Goal: Task Accomplishment & Management: Manage account settings

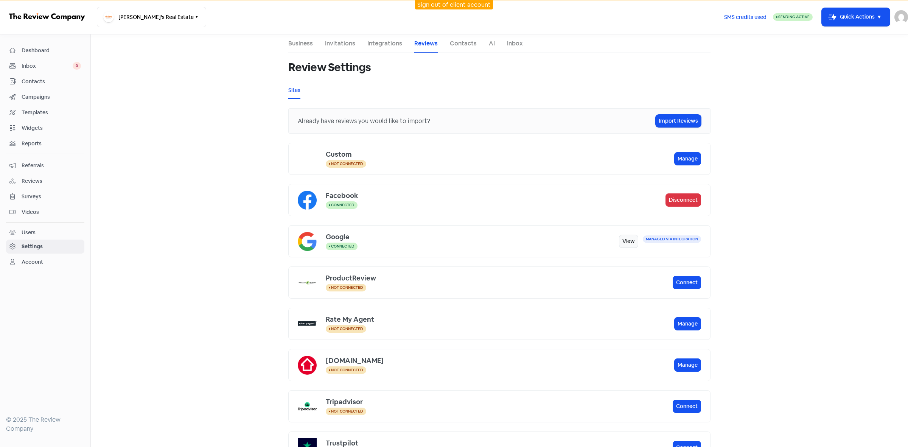
click at [44, 96] on span "Campaigns" at bounding box center [51, 97] width 59 height 8
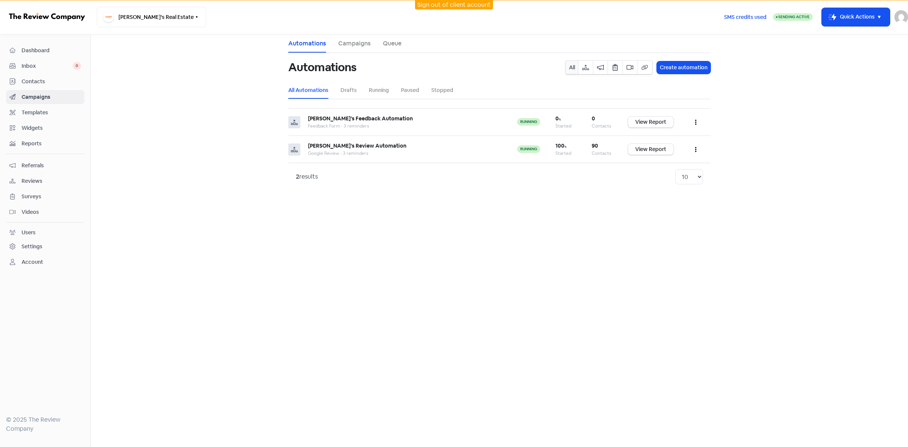
click at [36, 187] on link "Reviews" at bounding box center [45, 181] width 78 height 14
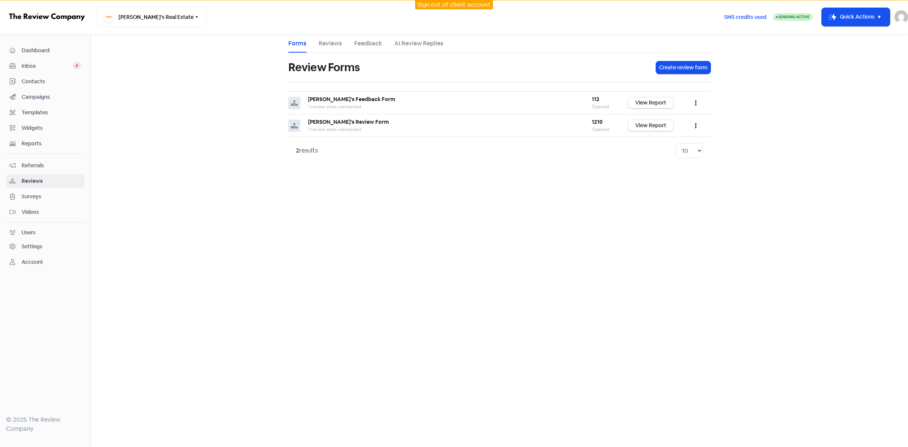
click at [336, 42] on link "Reviews" at bounding box center [330, 43] width 23 height 9
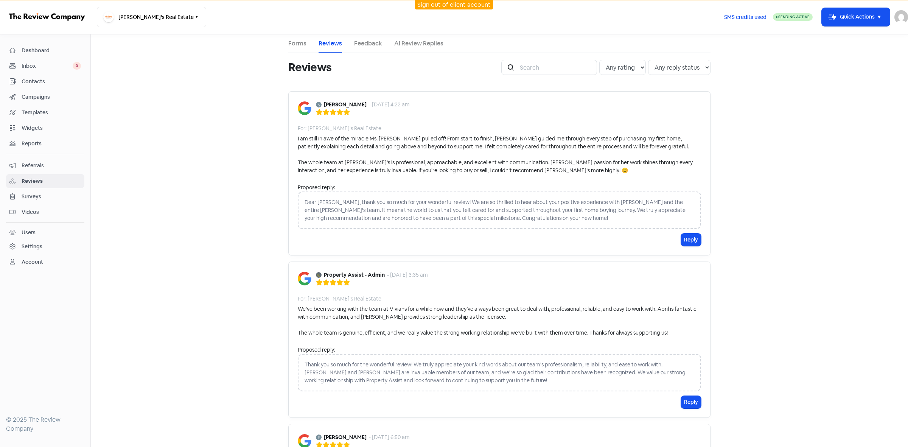
click at [36, 254] on link "Settings" at bounding box center [45, 247] width 78 height 14
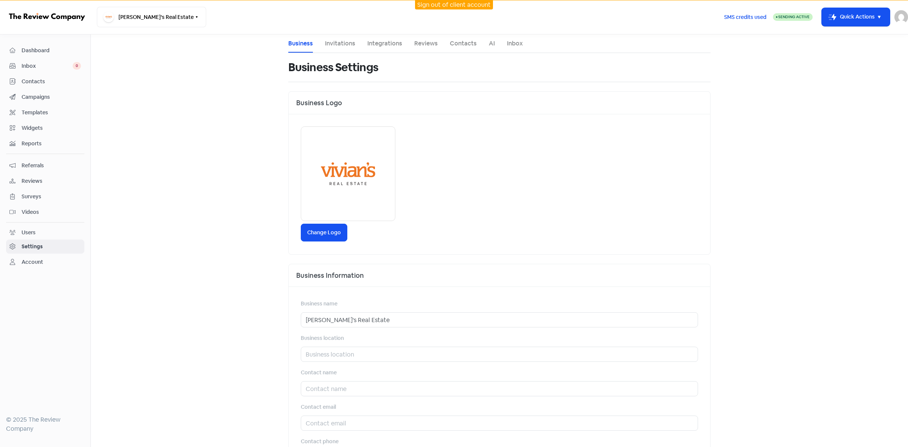
click at [417, 47] on link "Reviews" at bounding box center [425, 43] width 23 height 9
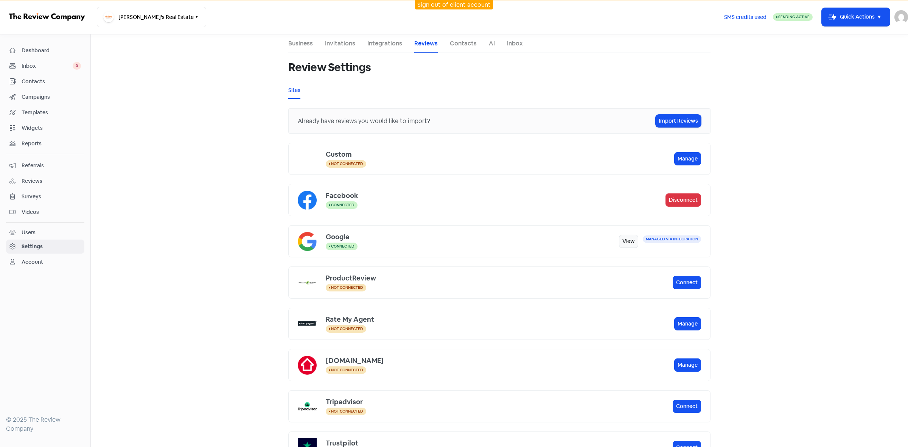
click at [458, 46] on link "Contacts" at bounding box center [463, 43] width 27 height 9
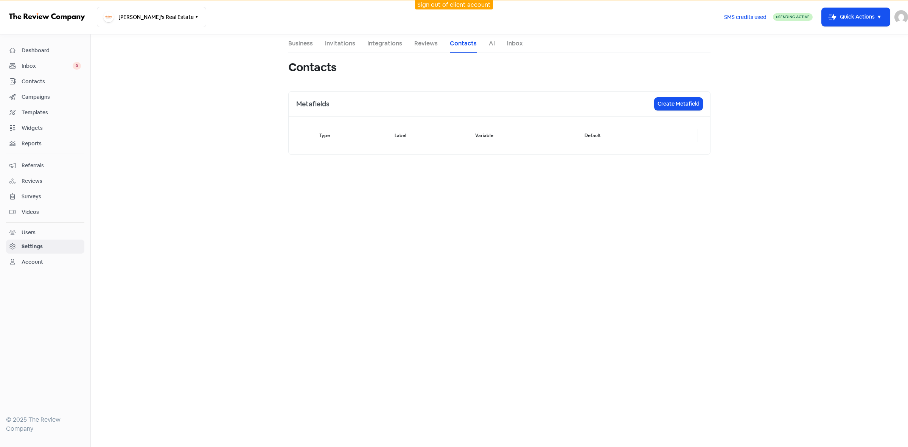
click at [383, 43] on link "Integrations" at bounding box center [384, 43] width 35 height 9
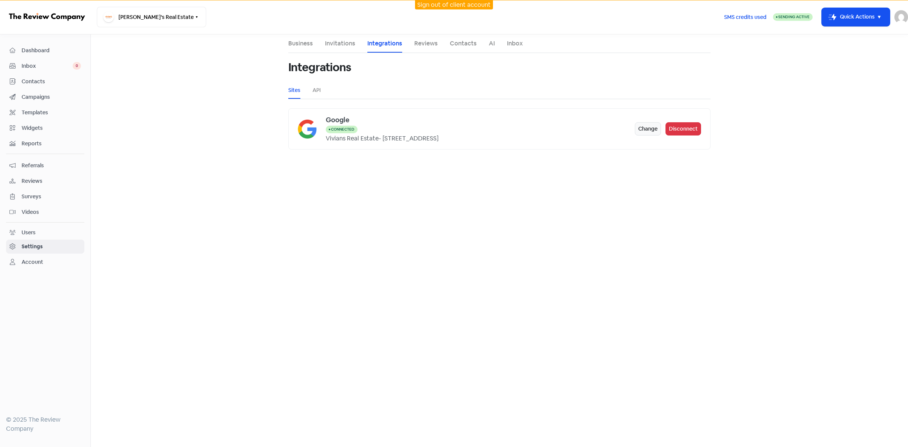
click at [342, 42] on link "Invitations" at bounding box center [340, 43] width 30 height 9
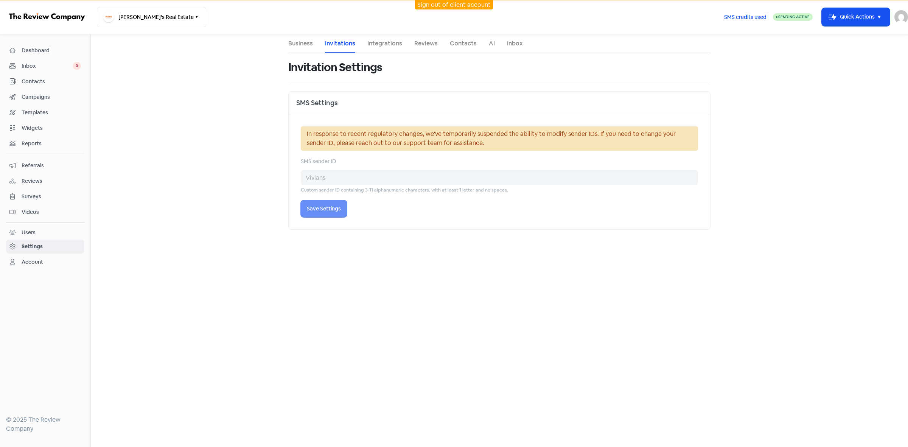
select select "[GEOGRAPHIC_DATA]/[GEOGRAPHIC_DATA]"
select select "09:00:00"
select select "17:30:00"
select select "09:00:00"
select select "17:30:00"
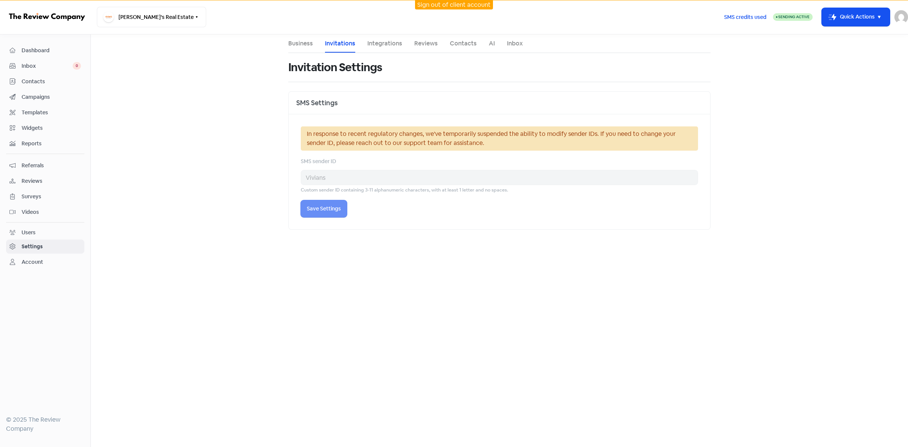
select select "09:00:00"
select select "17:30:00"
select select "09:00:00"
select select "17:30:00"
select select "09:00:00"
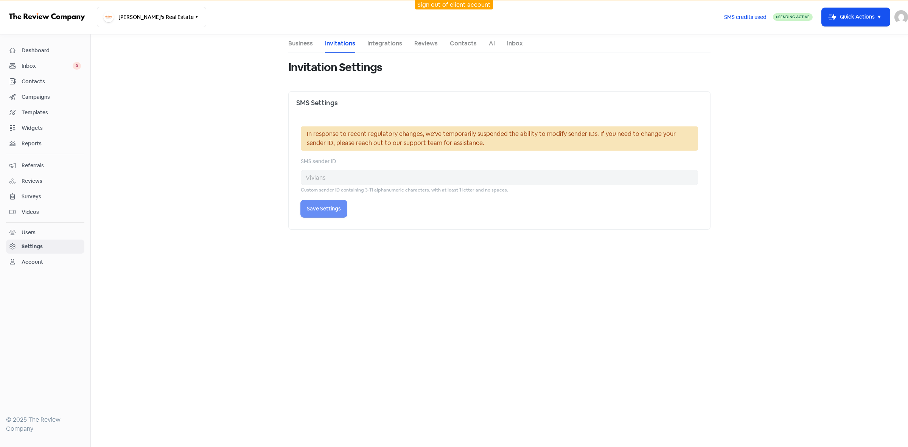
select select "17:30:00"
select select "AU"
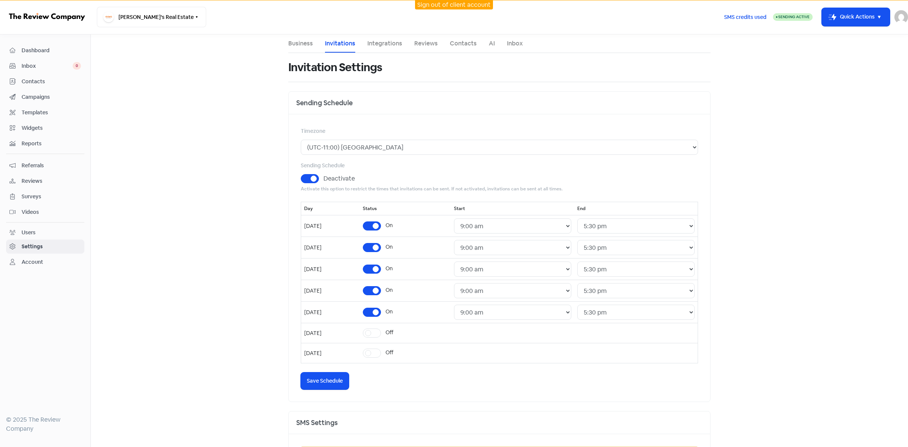
click at [453, 47] on link "Contacts" at bounding box center [463, 43] width 27 height 9
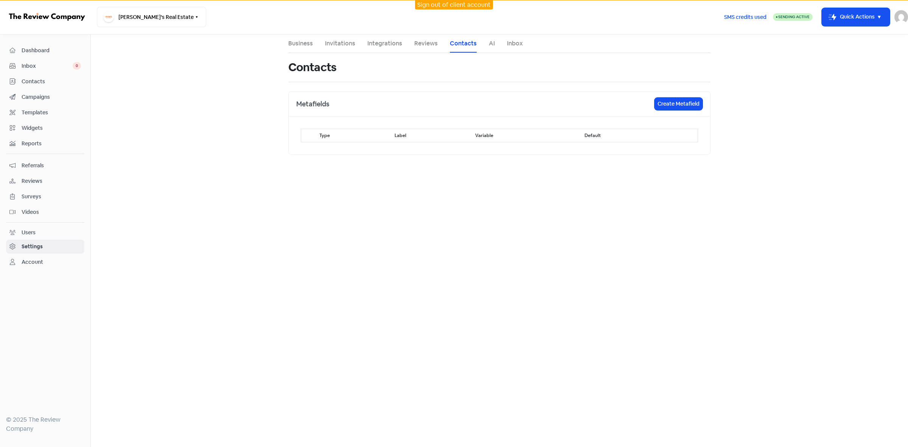
click at [520, 47] on link "Inbox" at bounding box center [515, 43] width 16 height 9
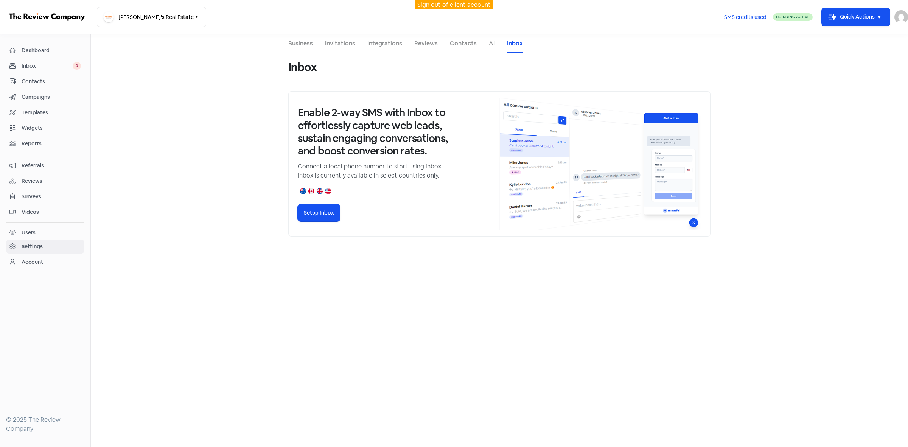
click at [37, 82] on span "Contacts" at bounding box center [51, 82] width 59 height 8
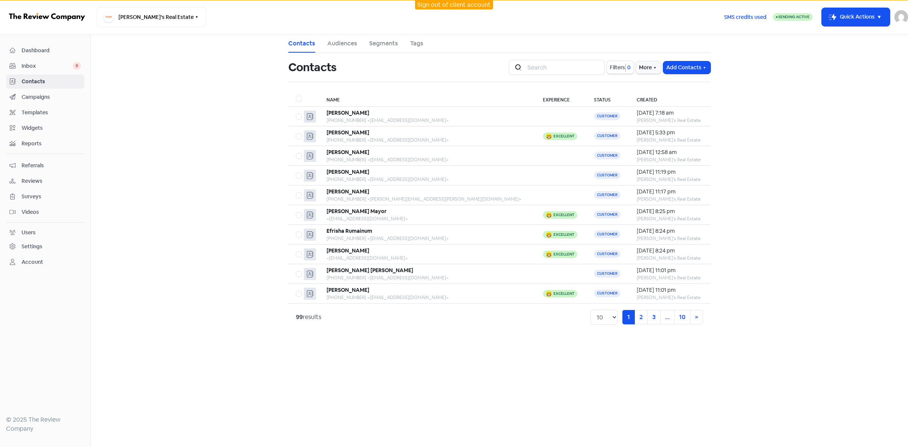
click at [42, 100] on span "Campaigns" at bounding box center [51, 97] width 59 height 8
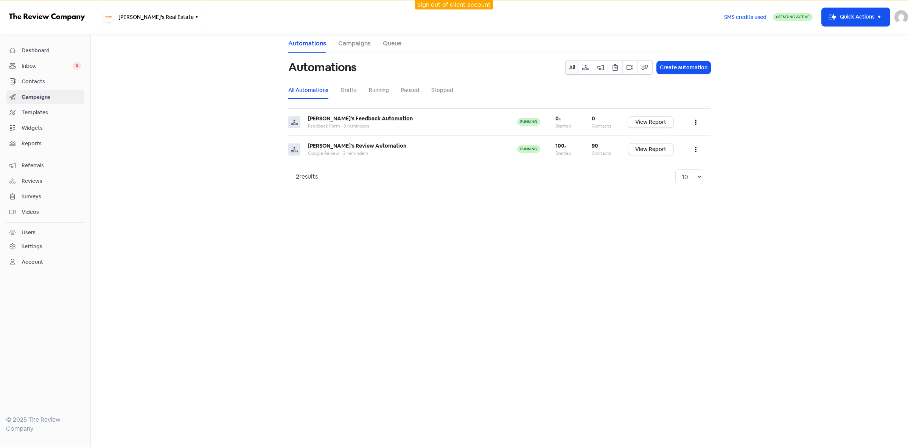
click at [39, 116] on span "Templates" at bounding box center [51, 113] width 59 height 8
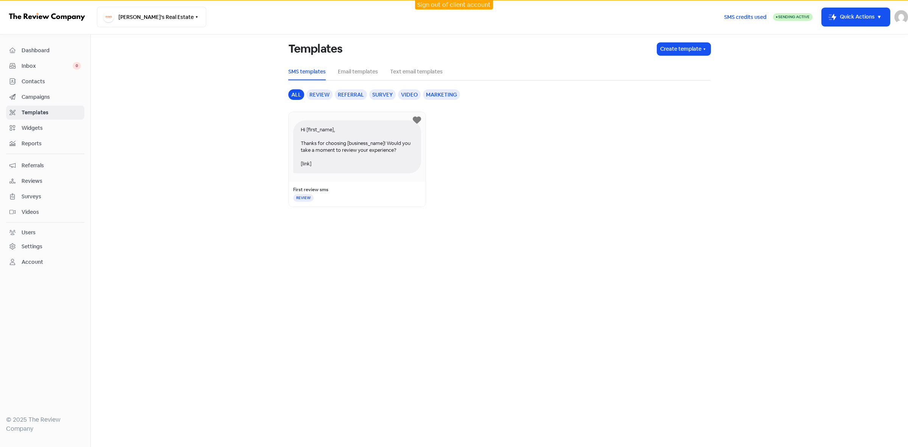
click at [44, 181] on span "Reviews" at bounding box center [51, 181] width 59 height 8
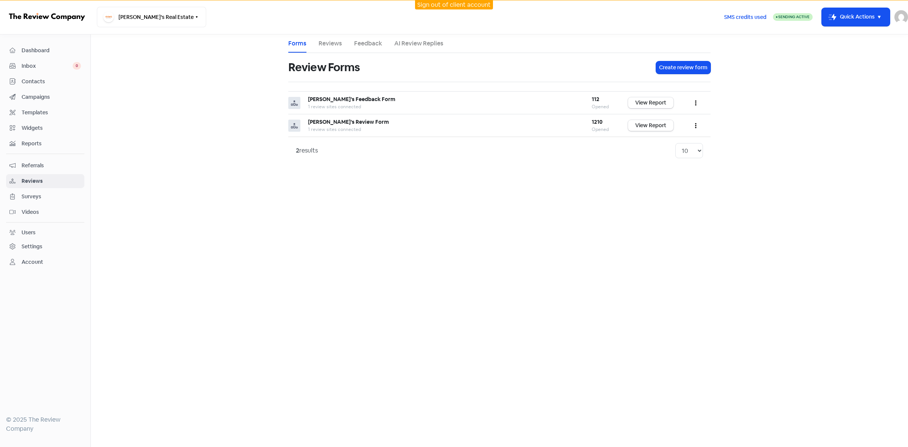
click at [31, 249] on div "Settings" at bounding box center [32, 247] width 21 height 8
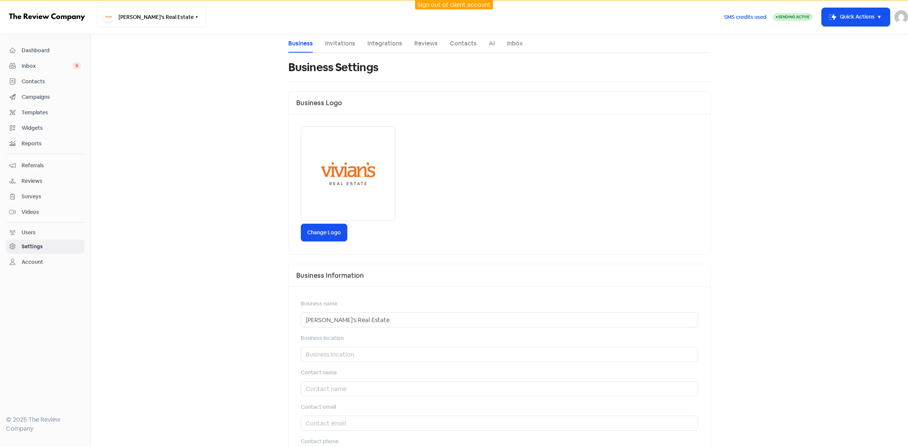
click at [395, 42] on link "Integrations" at bounding box center [384, 43] width 35 height 9
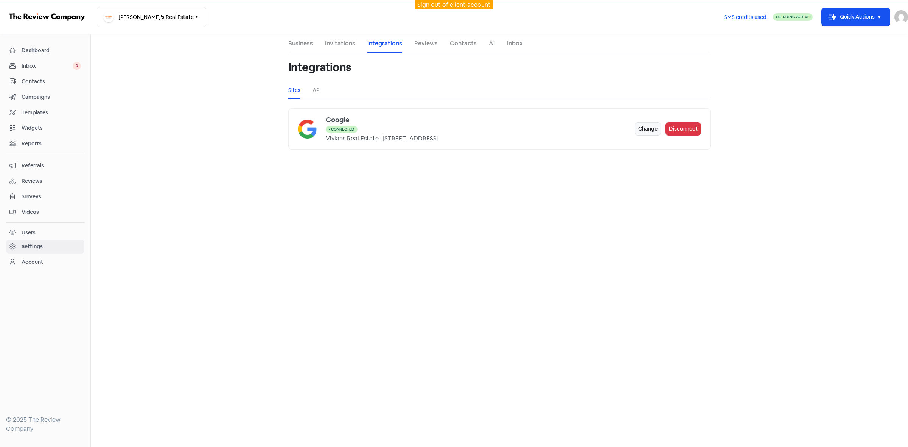
click at [299, 42] on link "Business" at bounding box center [300, 43] width 25 height 9
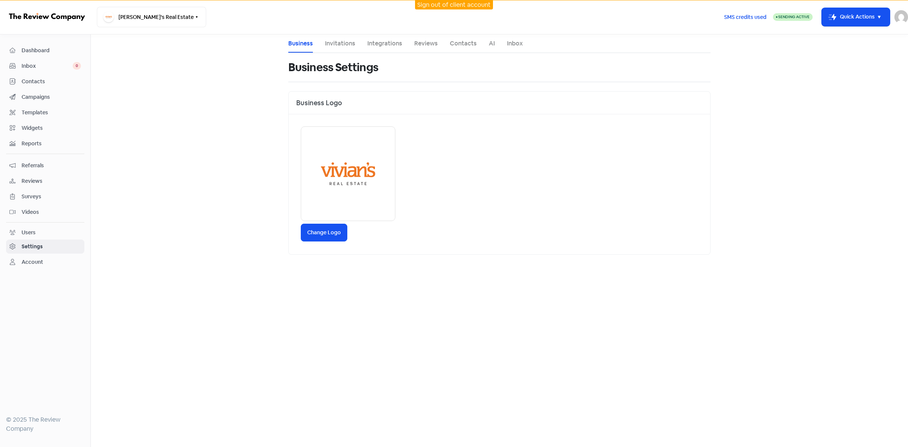
click at [392, 48] on li "Integrations" at bounding box center [384, 43] width 35 height 18
click at [392, 47] on link "Integrations" at bounding box center [384, 43] width 35 height 9
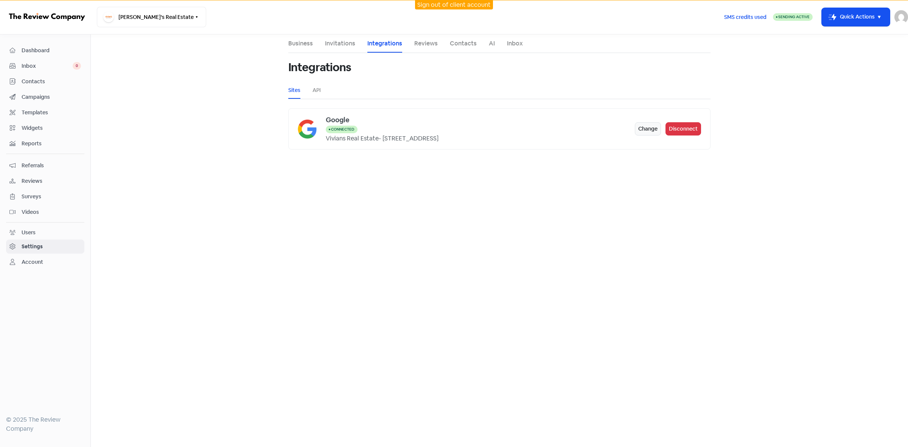
click at [440, 53] on div "Integrations" at bounding box center [499, 67] width 422 height 29
click at [432, 47] on link "Reviews" at bounding box center [425, 43] width 23 height 9
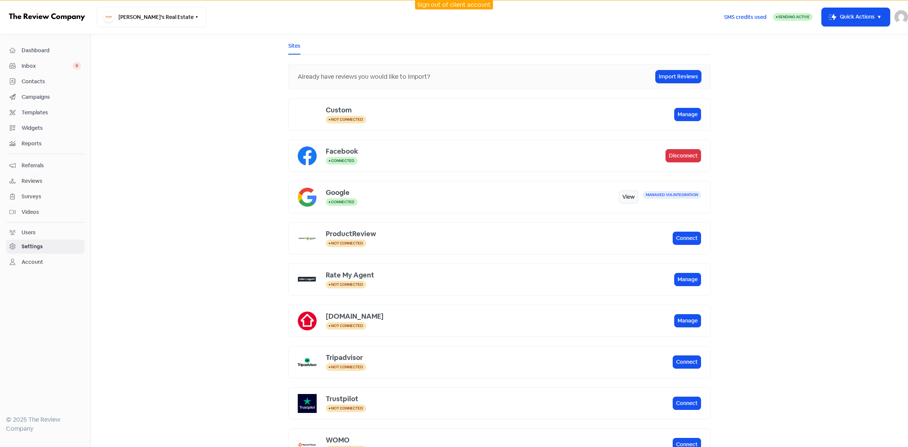
scroll to position [47, 0]
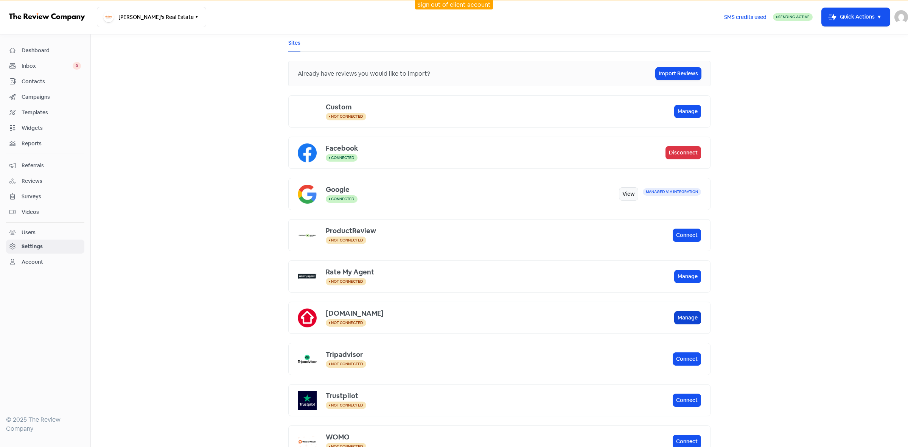
click at [692, 322] on button "Manage" at bounding box center [687, 317] width 27 height 13
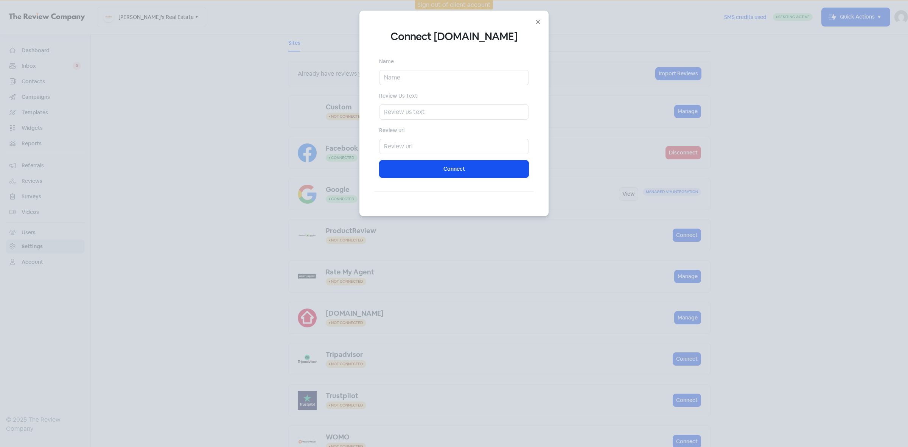
click at [437, 86] on div "Name Review Us Text Review url Connect" at bounding box center [454, 117] width 150 height 121
click at [439, 79] on input "text" at bounding box center [454, 77] width 150 height 15
click at [808, 288] on div "Connect [DOMAIN_NAME] Name Review Us Text Review url Connect" at bounding box center [454, 223] width 908 height 447
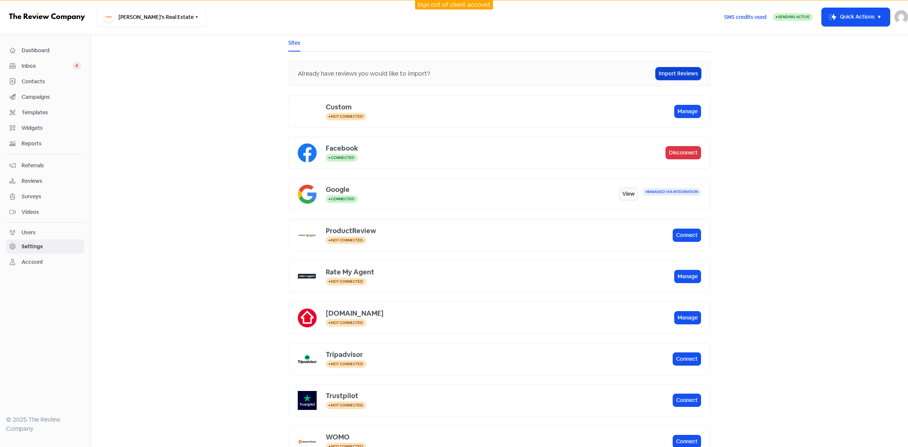
click at [691, 75] on link "Import Reviews" at bounding box center [678, 73] width 45 height 12
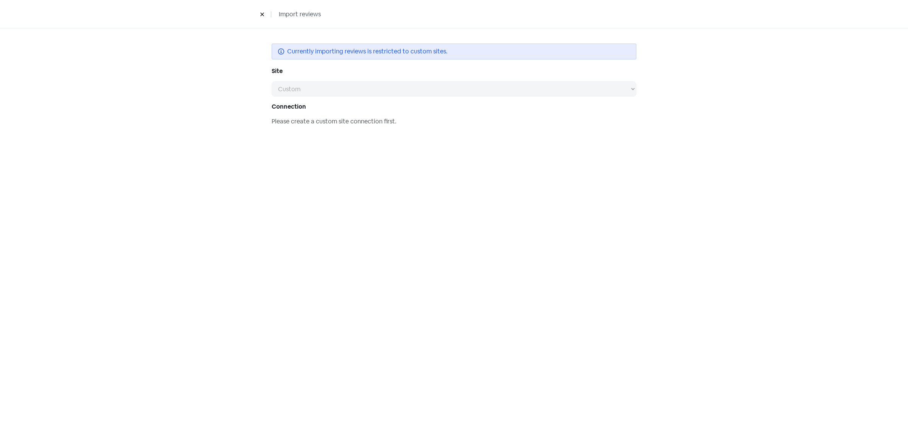
click at [261, 16] on icon at bounding box center [261, 14] width 3 height 3
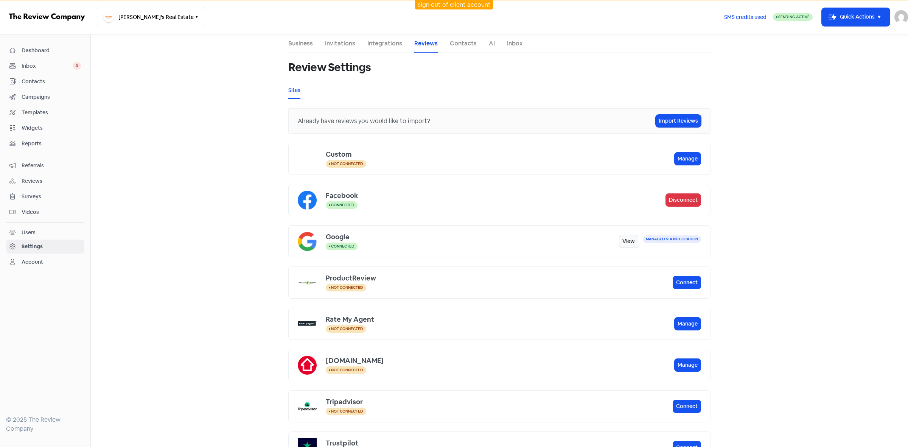
click at [42, 98] on span "Campaigns" at bounding box center [51, 97] width 59 height 8
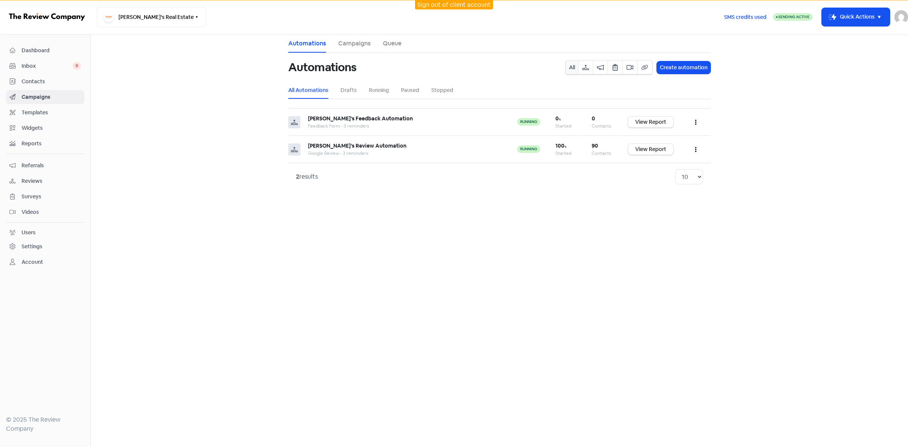
click at [355, 47] on link "Campaigns" at bounding box center [354, 43] width 33 height 9
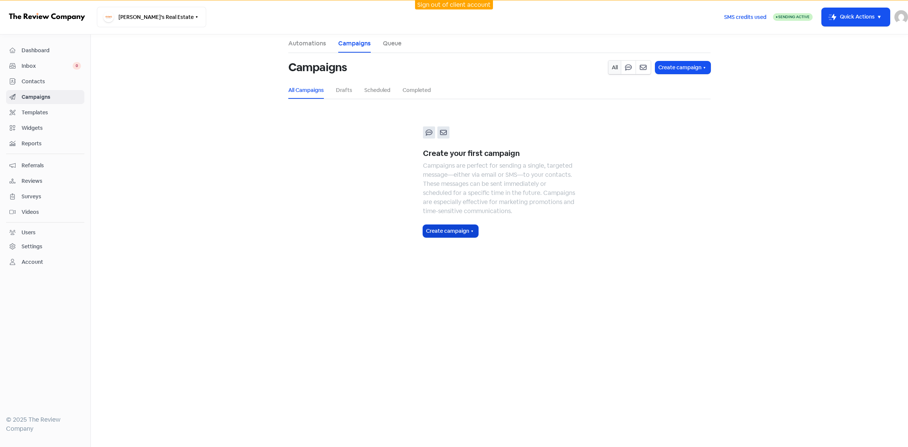
click at [458, 230] on button "Create campaign" at bounding box center [450, 231] width 55 height 12
click at [315, 45] on link "Automations" at bounding box center [307, 43] width 38 height 9
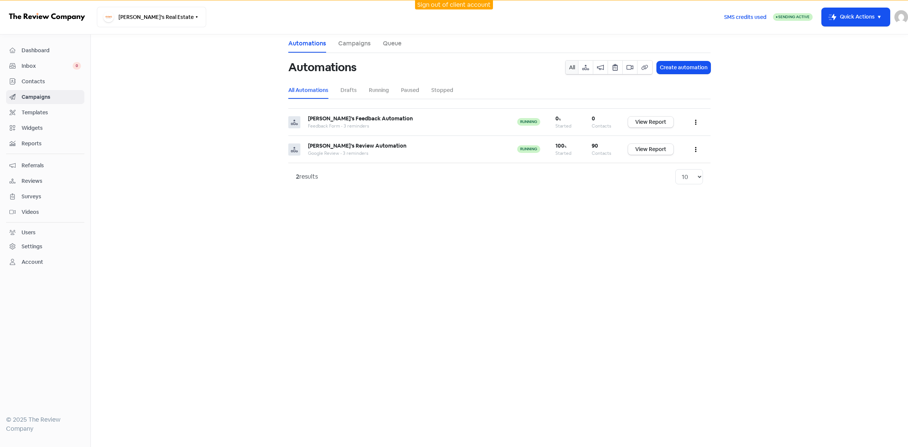
click at [358, 50] on li "Campaigns" at bounding box center [354, 43] width 33 height 18
click at [358, 46] on link "Campaigns" at bounding box center [354, 43] width 33 height 9
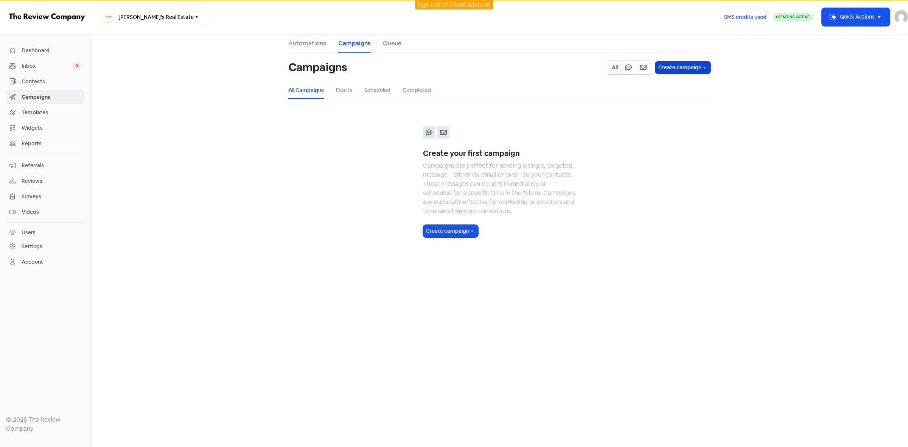
click at [680, 67] on button "Create campaign" at bounding box center [682, 67] width 55 height 12
click at [695, 103] on span "Email campaign" at bounding box center [683, 103] width 45 height 9
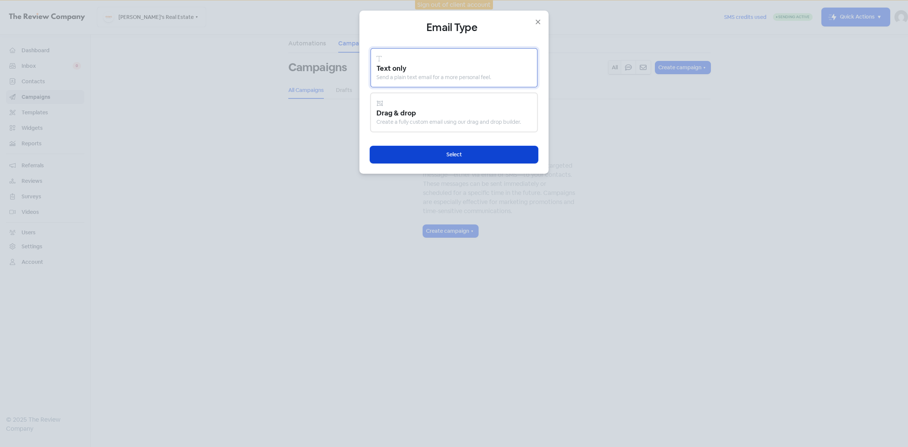
click at [484, 153] on button "Select" at bounding box center [454, 154] width 168 height 17
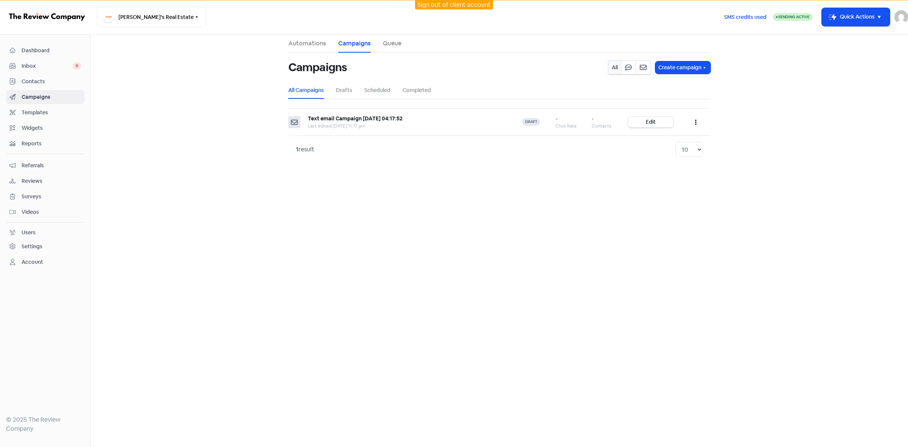
click at [45, 83] on span "Contacts" at bounding box center [51, 82] width 59 height 8
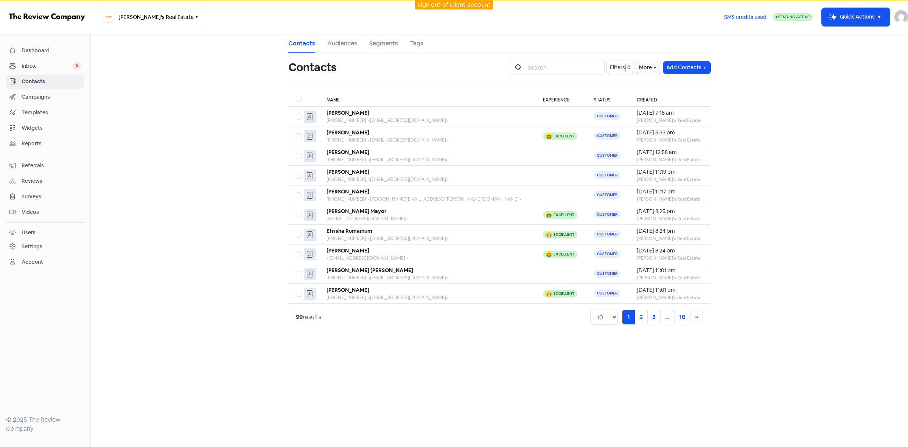
click at [385, 40] on link "Segments" at bounding box center [383, 43] width 29 height 9
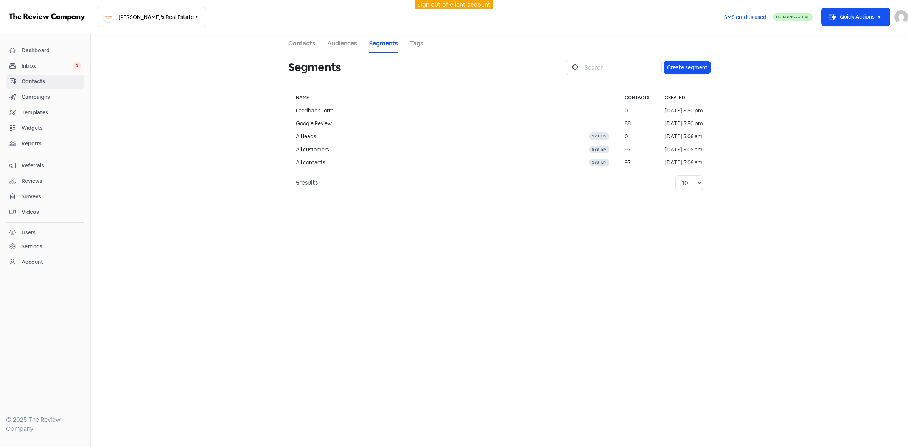
click at [349, 44] on link "Audiences" at bounding box center [342, 43] width 30 height 9
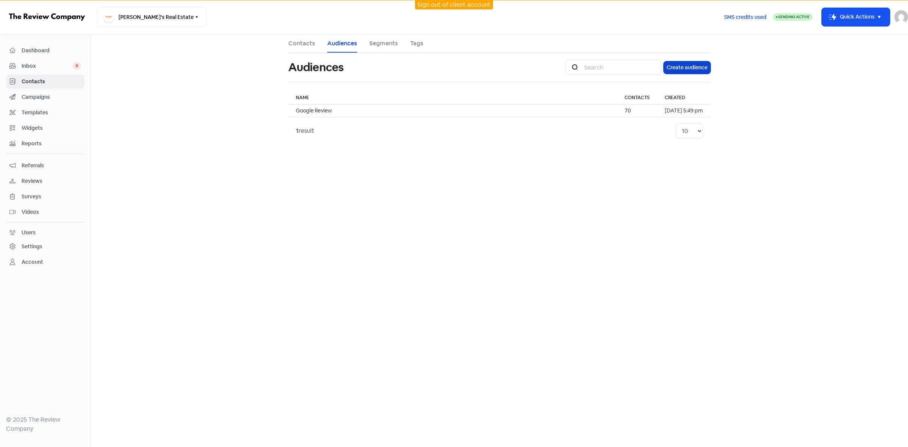
click at [692, 70] on button "Create audience" at bounding box center [687, 67] width 47 height 12
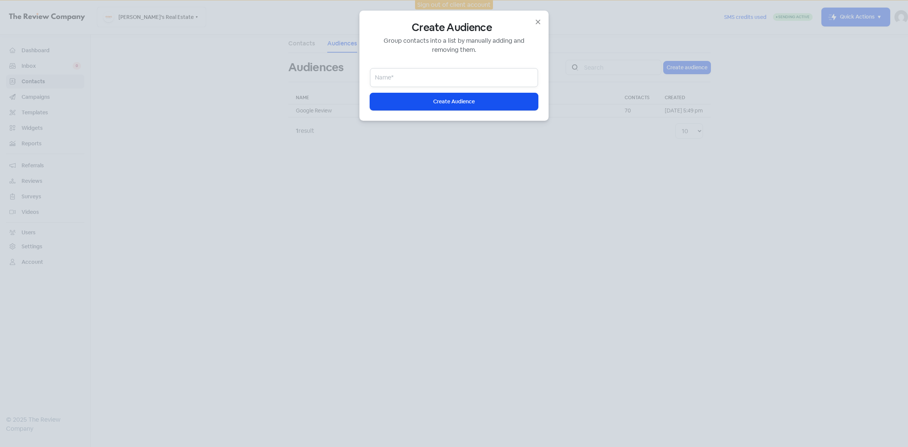
click at [409, 81] on input "email" at bounding box center [454, 77] width 168 height 19
click at [538, 25] on icon "button" at bounding box center [538, 21] width 9 height 9
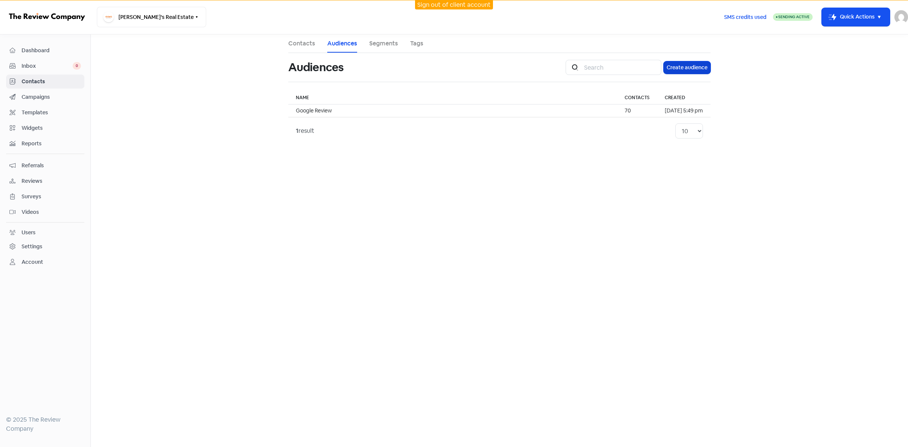
click at [693, 69] on button "Create audience" at bounding box center [687, 67] width 47 height 12
